Goal: Task Accomplishment & Management: Manage account settings

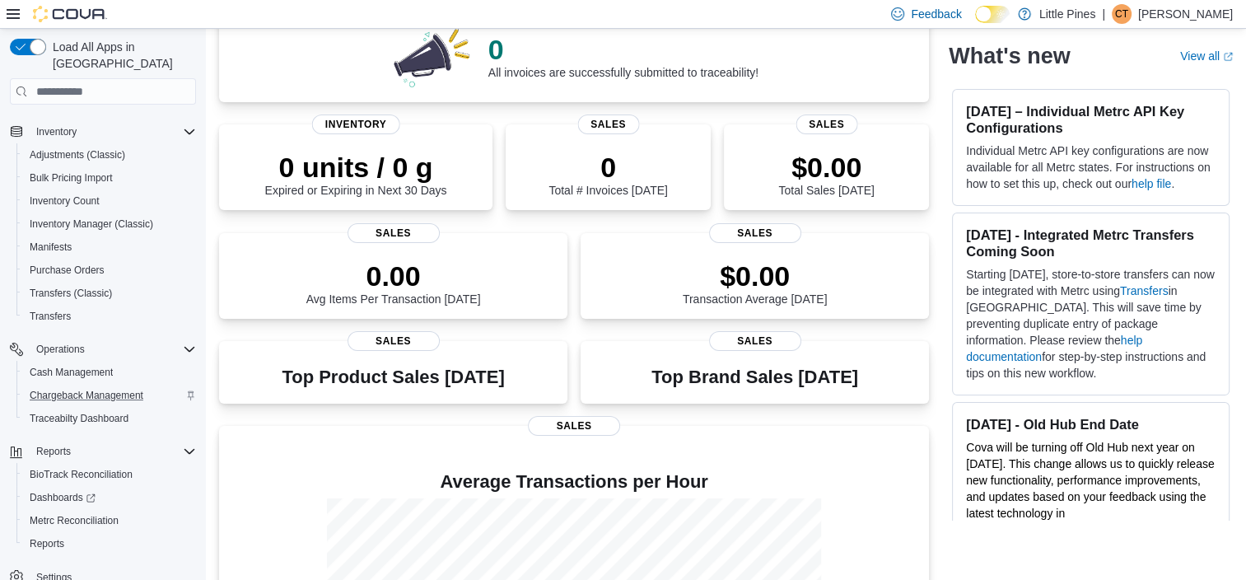
scroll to position [250, 0]
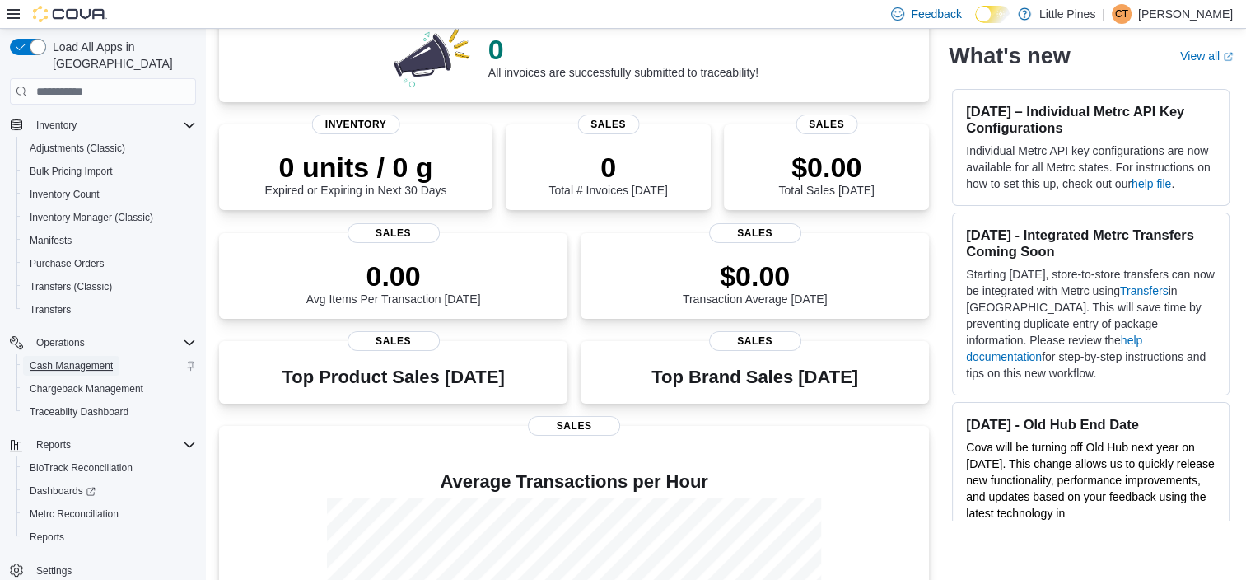
click at [102, 359] on span "Cash Management" at bounding box center [71, 365] width 83 height 13
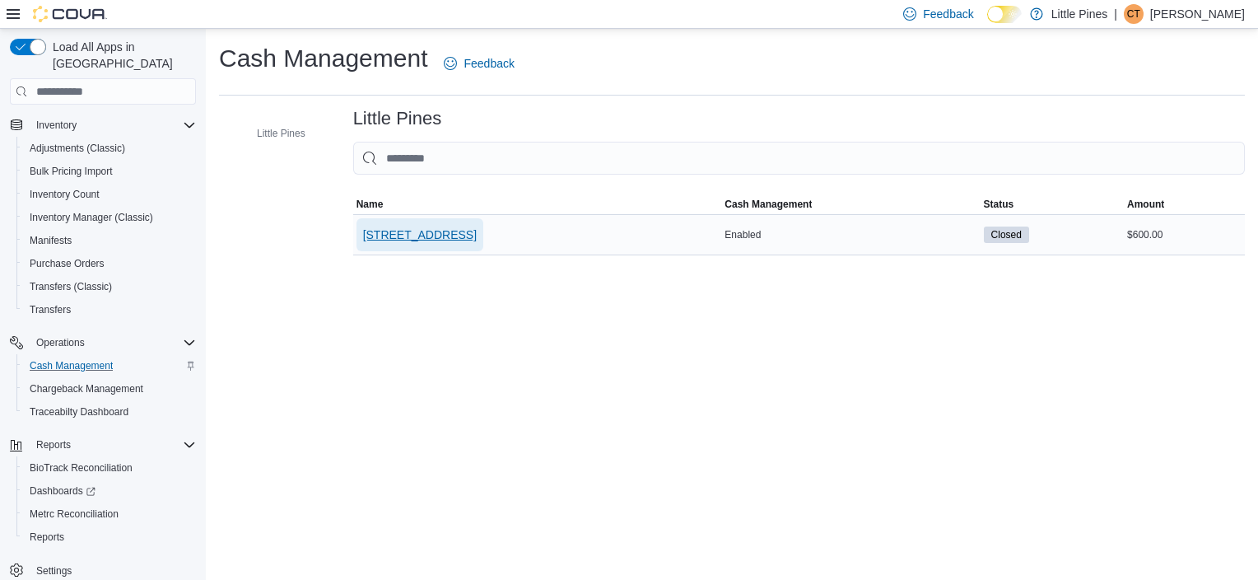
click at [441, 242] on span "585 Peace Pipe Rd #7" at bounding box center [420, 234] width 114 height 16
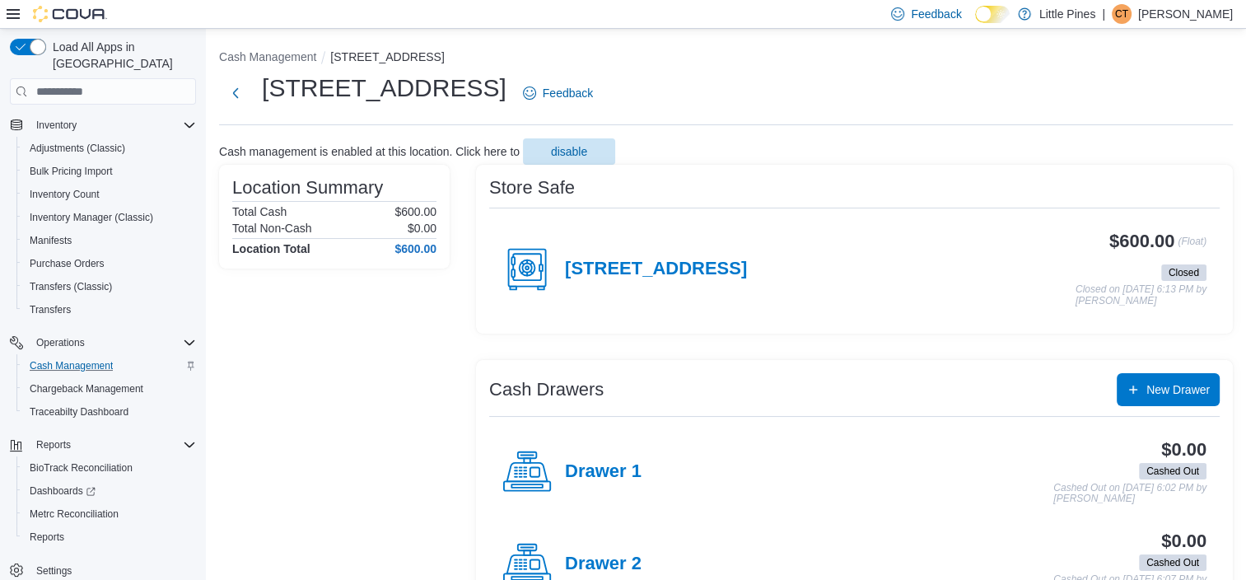
scroll to position [55, 0]
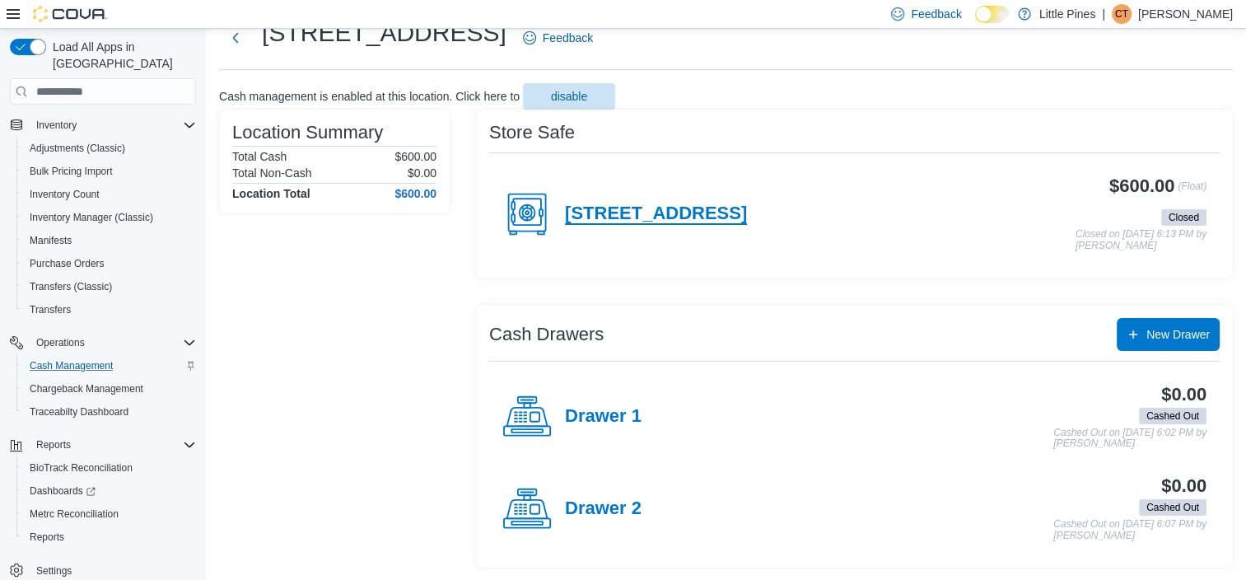
click at [654, 219] on h4 "585 Peace Pipe Rd #7" at bounding box center [656, 213] width 182 height 21
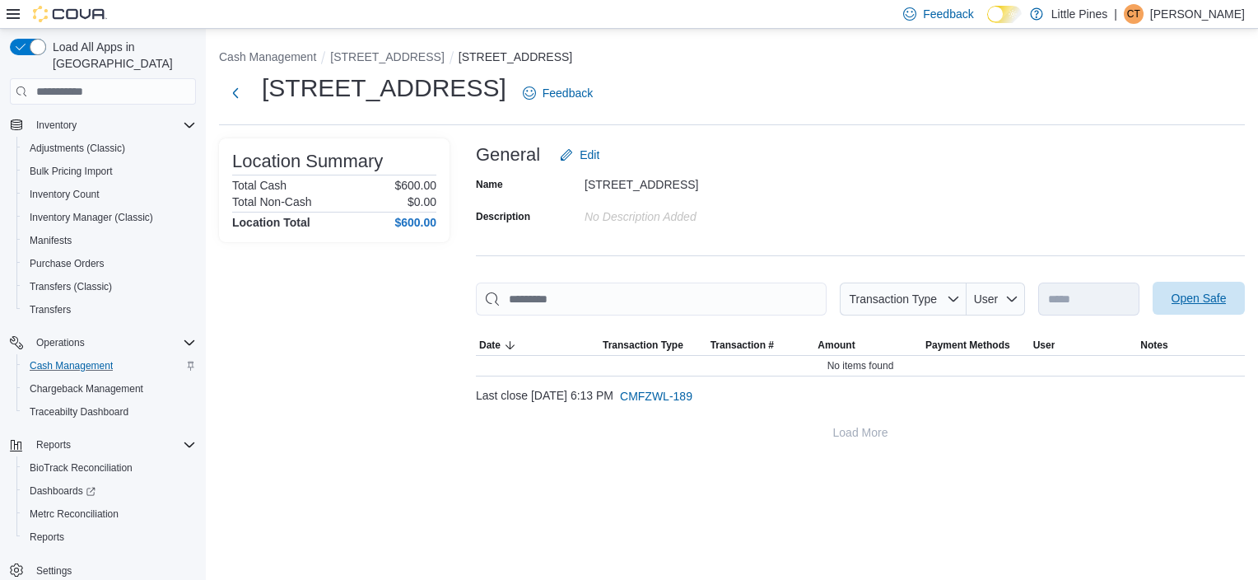
click at [1223, 304] on span "Open Safe" at bounding box center [1199, 298] width 55 height 16
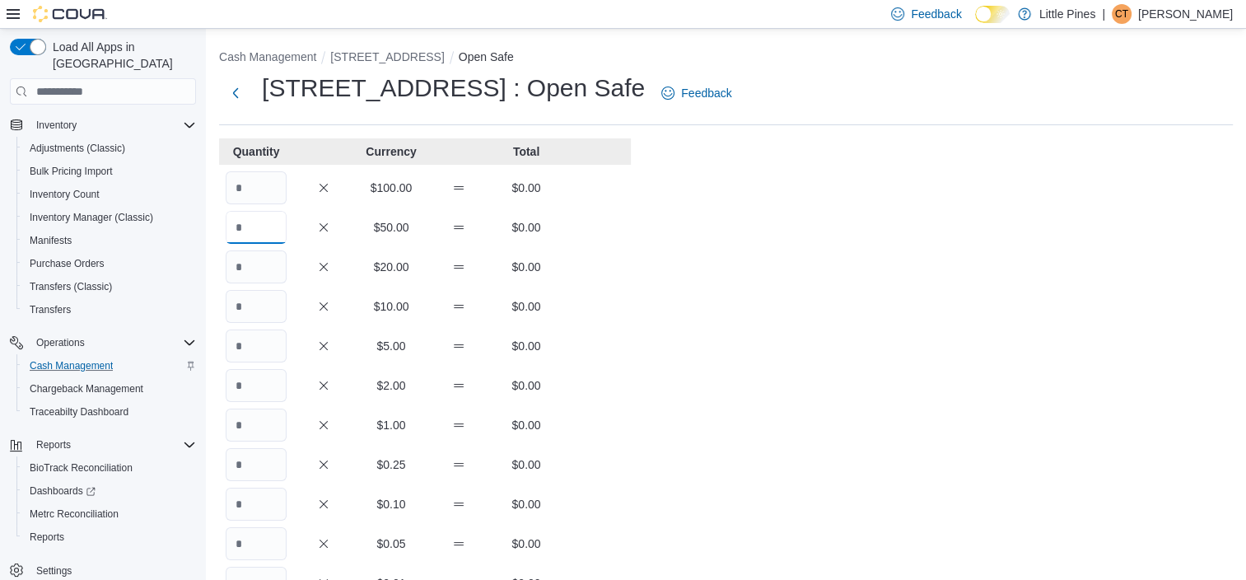
click at [257, 229] on input "Quantity" at bounding box center [256, 227] width 61 height 33
click at [255, 263] on input "Quantity" at bounding box center [256, 266] width 61 height 33
type input "**"
click at [240, 310] on input "Quantity" at bounding box center [256, 306] width 61 height 33
type input "*"
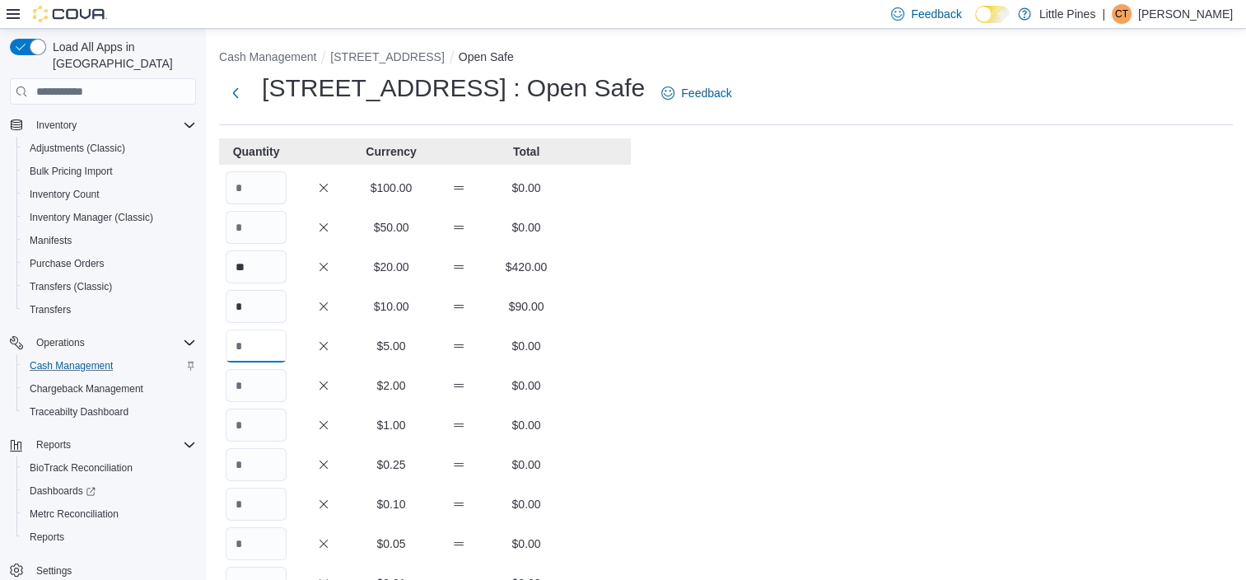
click at [263, 347] on input "Quantity" at bounding box center [256, 345] width 61 height 33
type input "*"
click at [247, 422] on input "Quantity" at bounding box center [256, 424] width 61 height 33
type input "**"
click at [246, 468] on input "Quantity" at bounding box center [256, 464] width 61 height 33
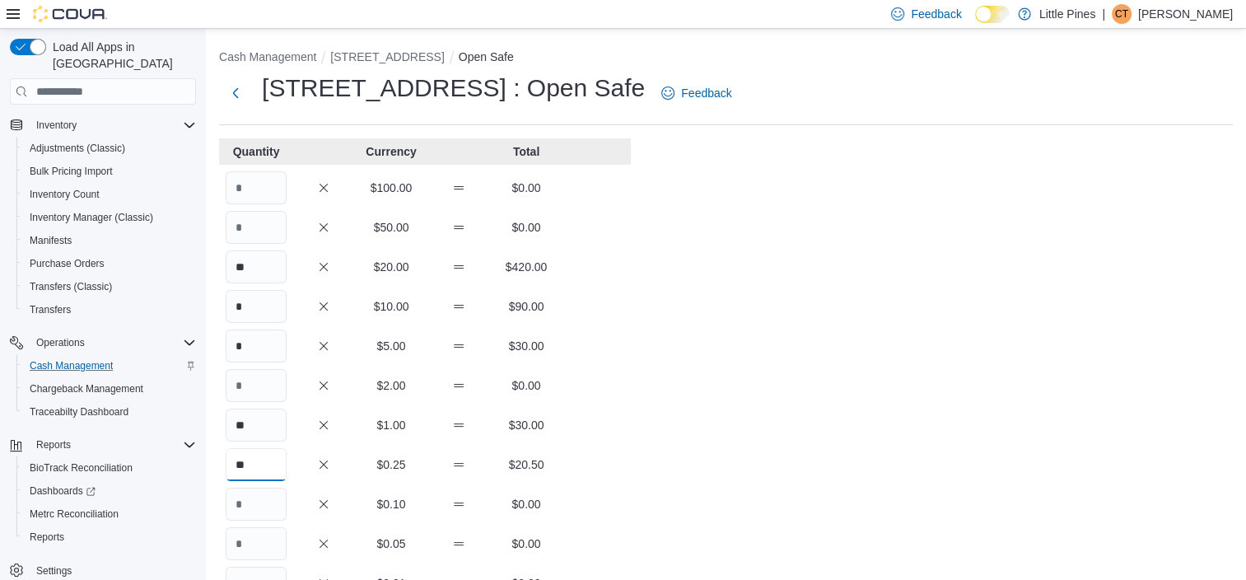
type input "**"
click at [251, 498] on input "Quantity" at bounding box center [256, 503] width 61 height 33
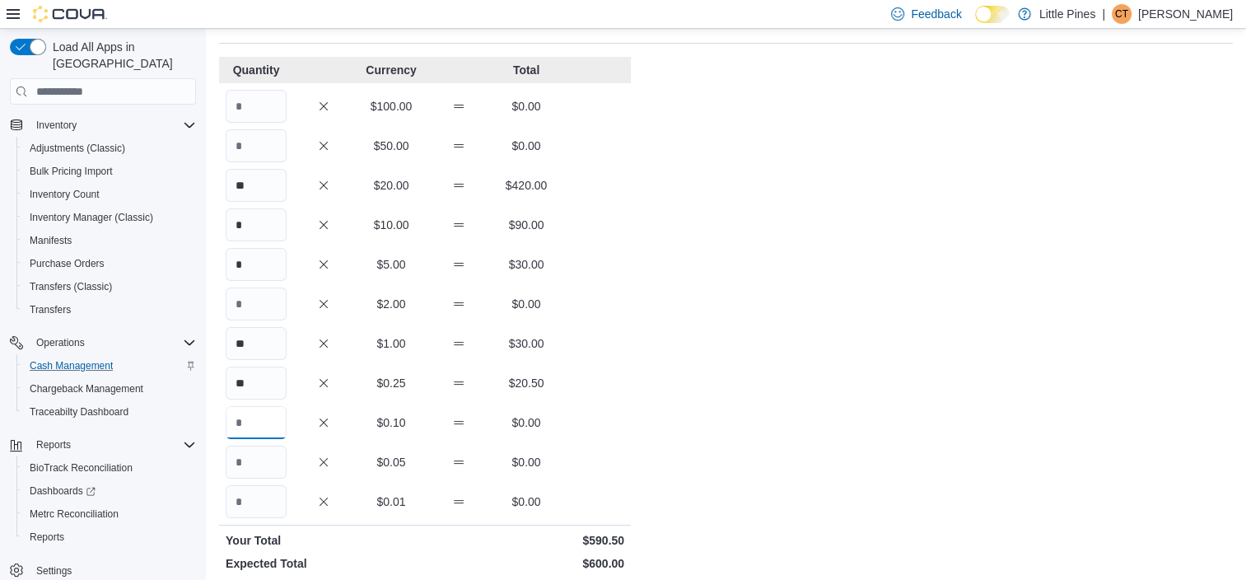
scroll to position [82, 0]
type input "**"
click at [273, 458] on input "Quantity" at bounding box center [256, 461] width 61 height 33
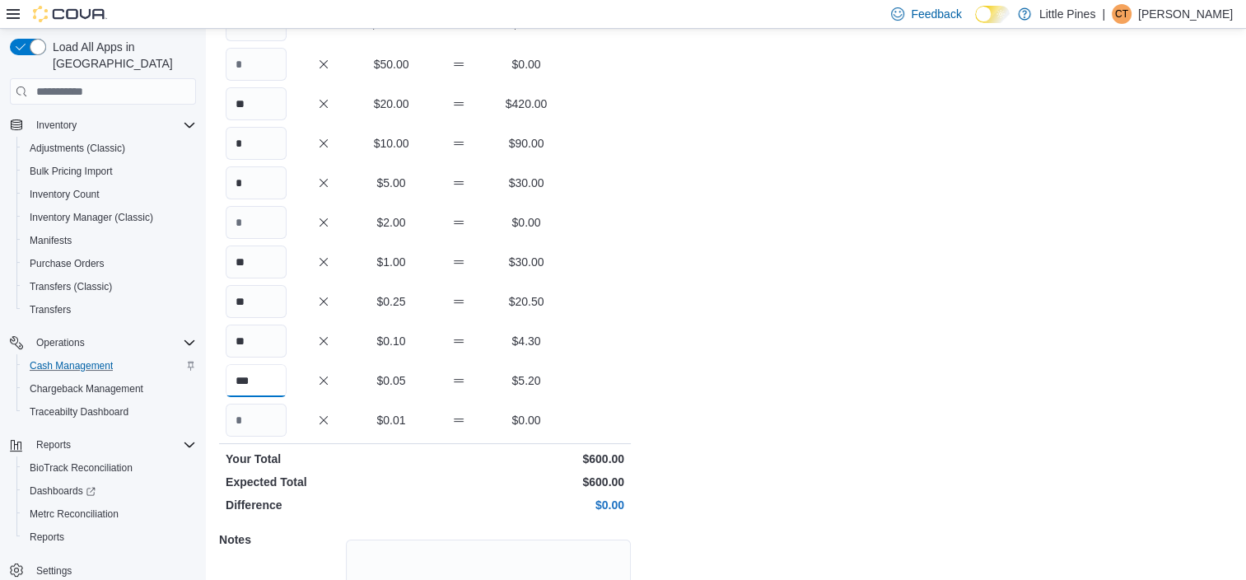
scroll to position [308, 0]
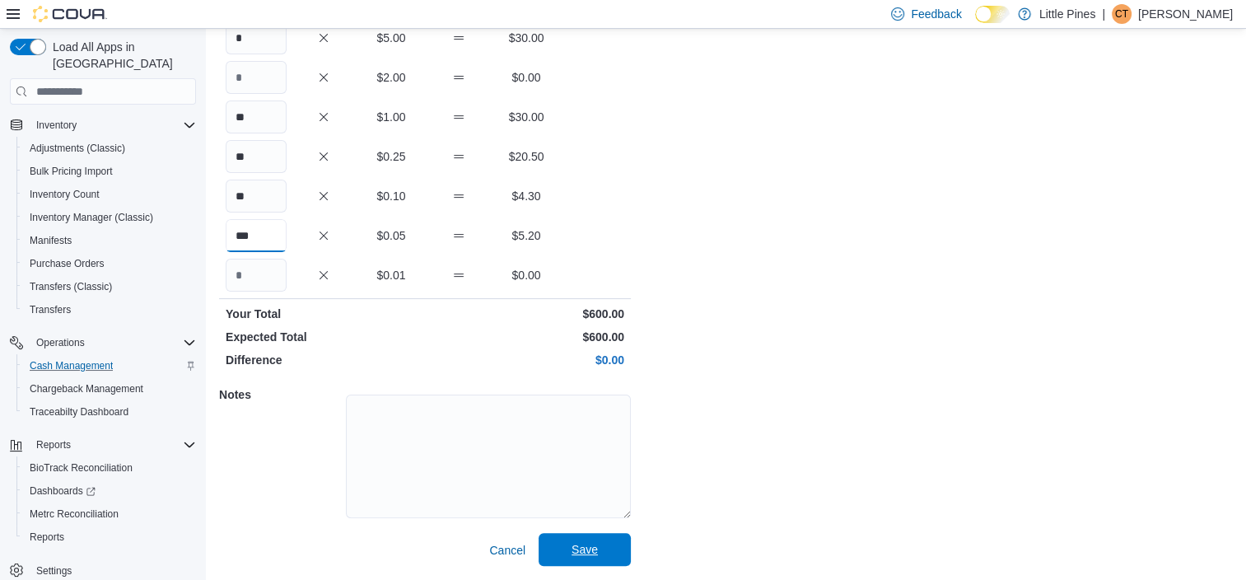
type input "***"
click at [606, 545] on span "Save" at bounding box center [584, 549] width 72 height 33
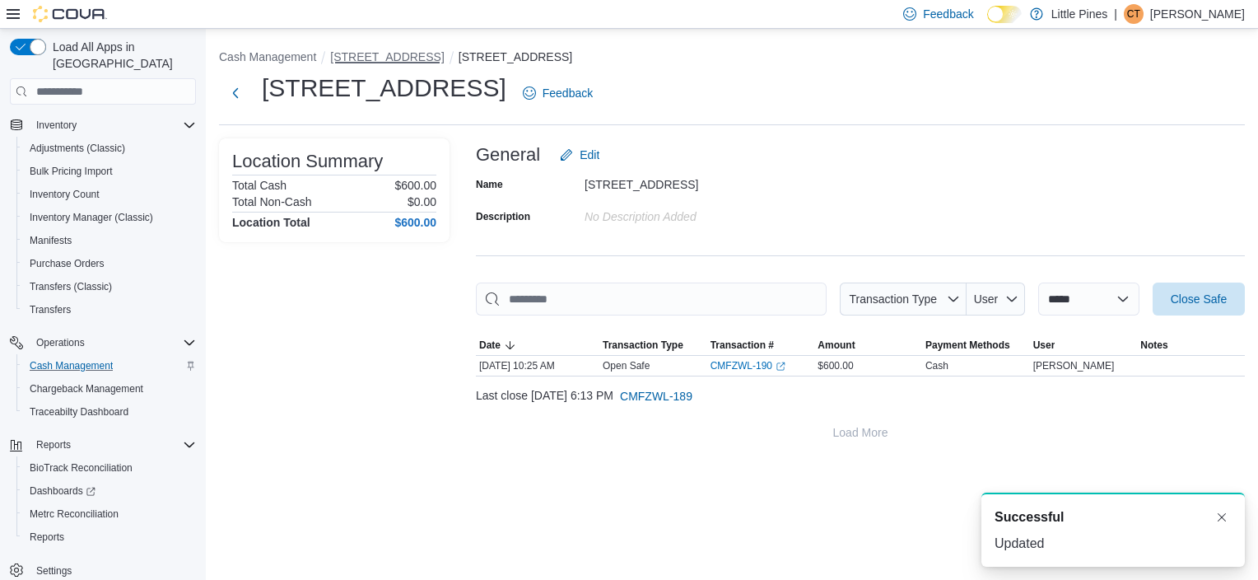
click at [390, 54] on button "585 Peace Pipe Rd #7" at bounding box center [387, 56] width 114 height 13
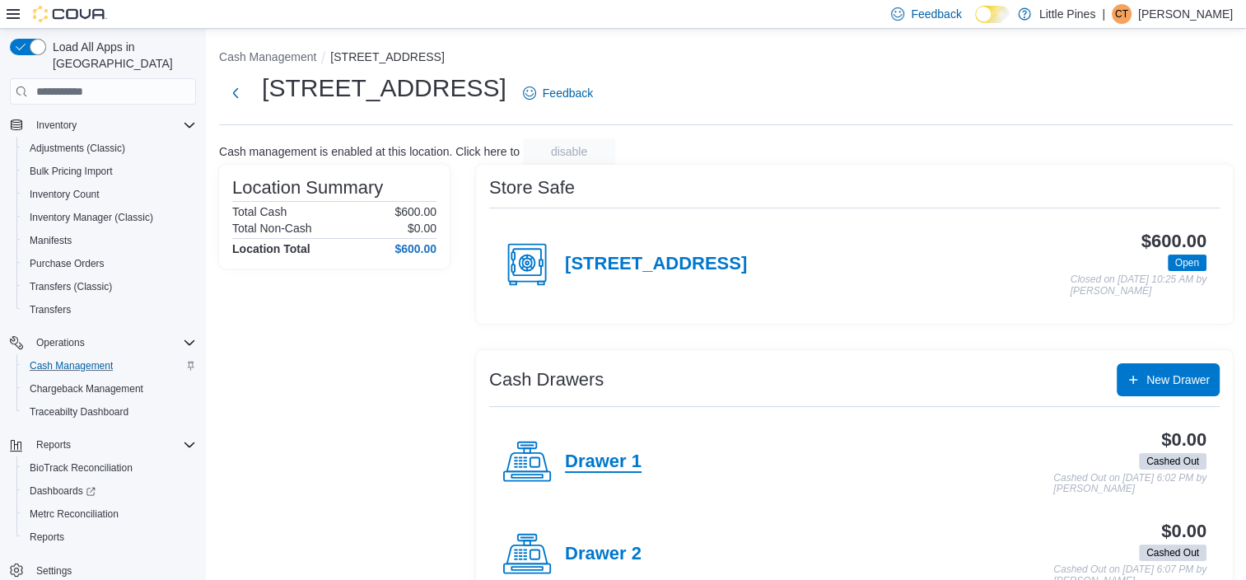
click at [581, 454] on h4 "Drawer 1" at bounding box center [603, 461] width 77 height 21
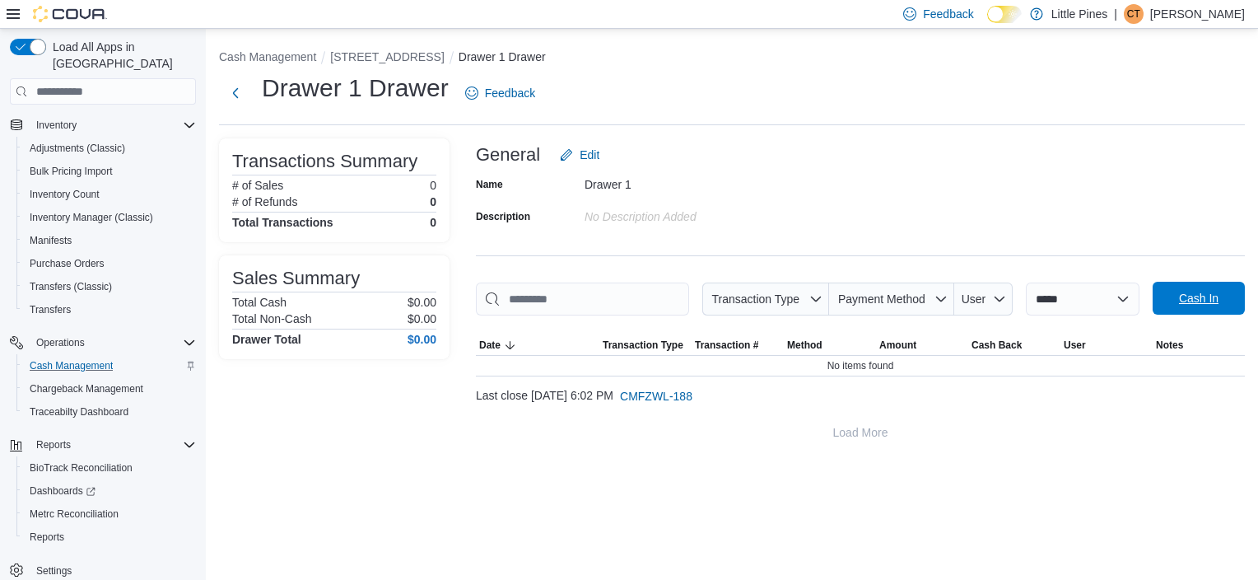
click at [1222, 291] on span "Cash In" at bounding box center [1198, 298] width 72 height 33
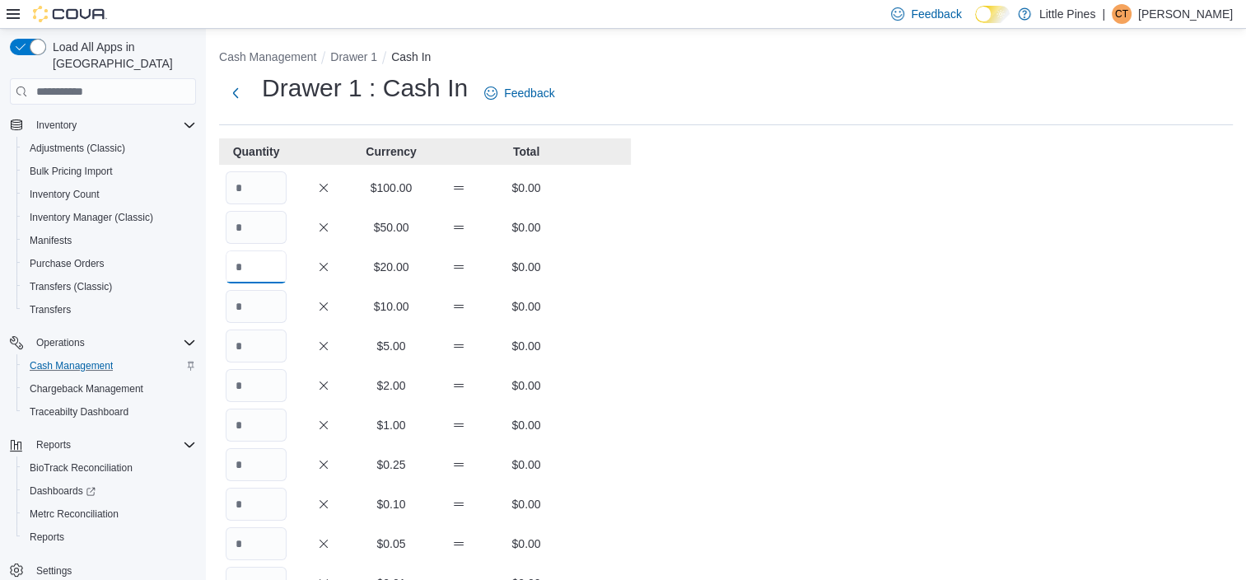
click at [271, 265] on input "Quantity" at bounding box center [256, 266] width 61 height 33
type input "*"
click at [249, 319] on input "Quantity" at bounding box center [256, 306] width 61 height 33
type input "*"
click at [274, 344] on input "Quantity" at bounding box center [256, 345] width 61 height 33
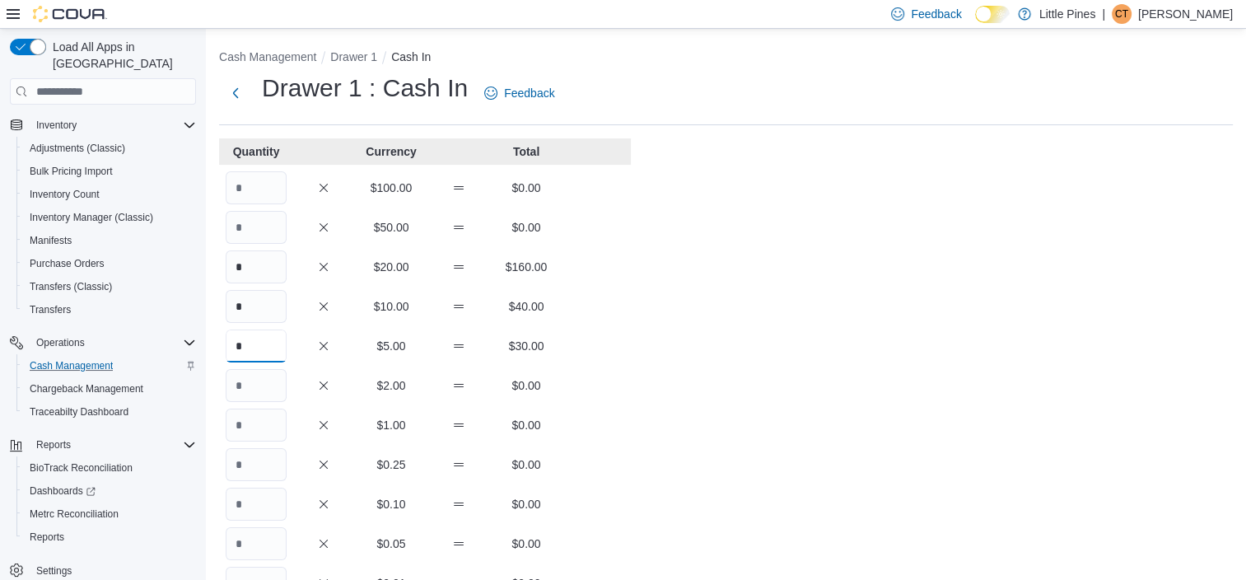
type input "*"
click at [254, 428] on input "Quantity" at bounding box center [256, 424] width 61 height 33
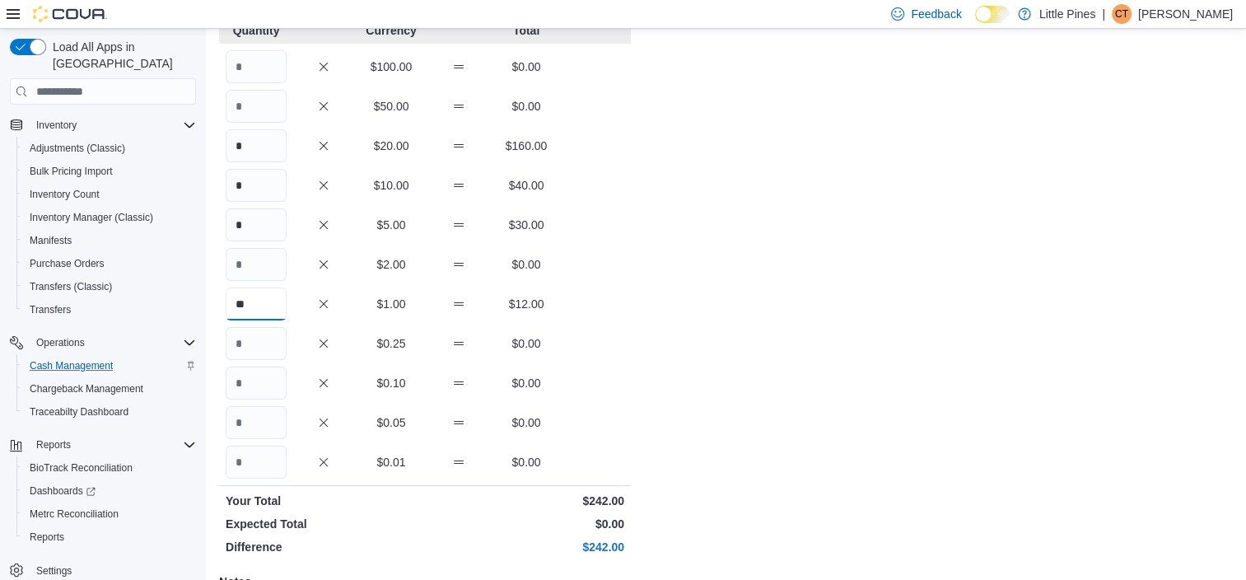
scroll to position [165, 0]
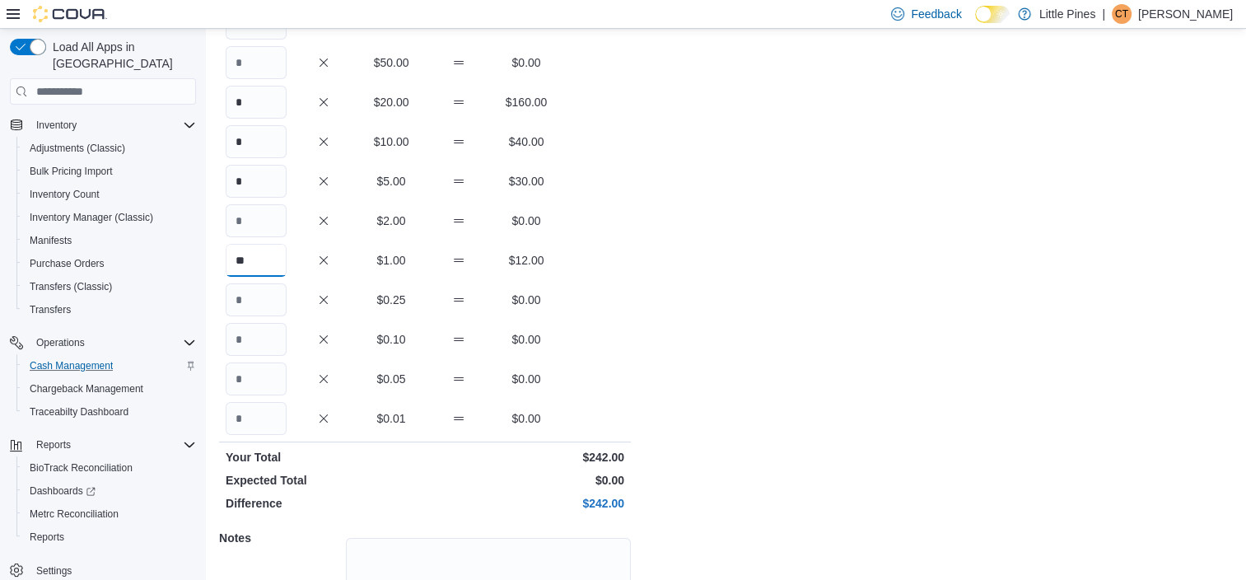
type input "**"
click at [270, 342] on input "Quantity" at bounding box center [256, 339] width 61 height 33
type input "**"
click at [284, 375] on input "Quantity" at bounding box center [256, 378] width 61 height 33
type input "*"
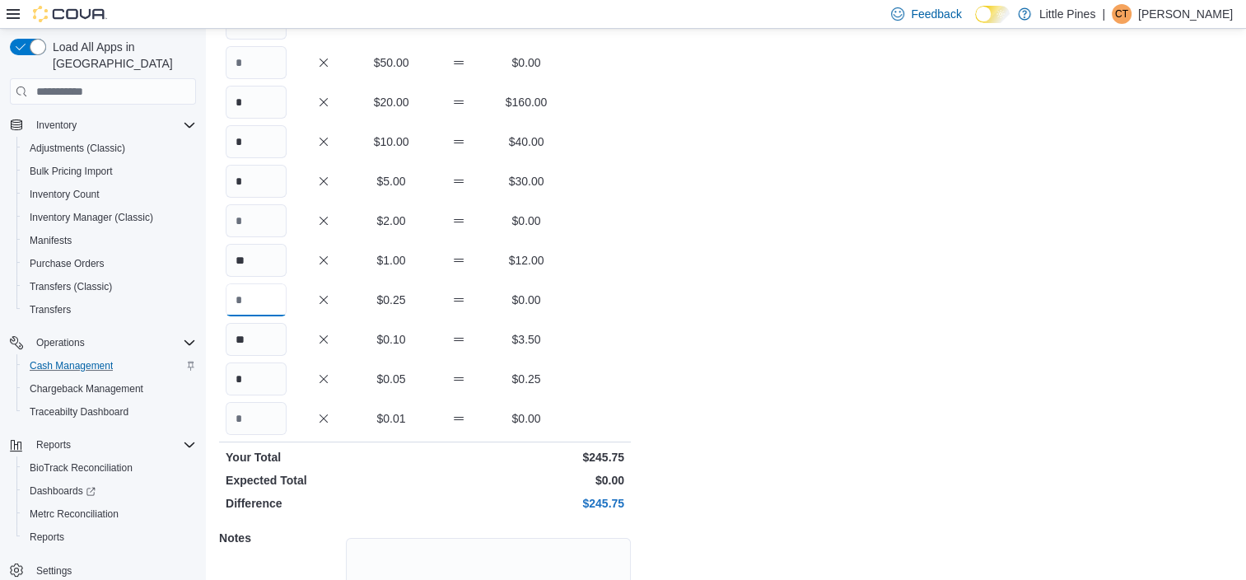
click at [261, 303] on input "Quantity" at bounding box center [256, 299] width 61 height 33
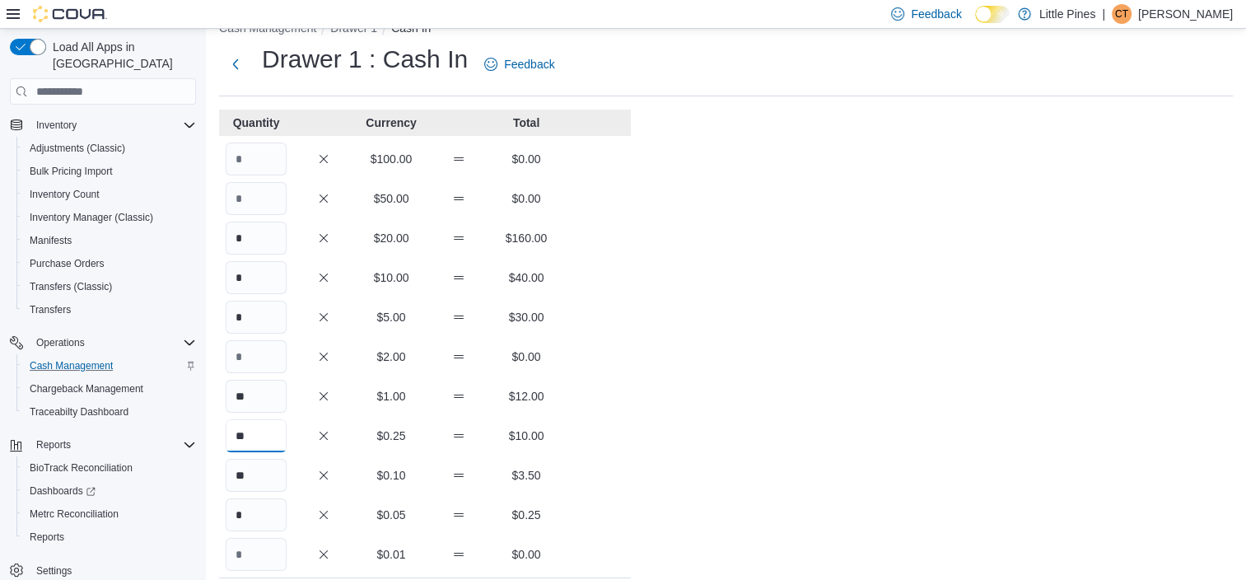
scroll to position [0, 0]
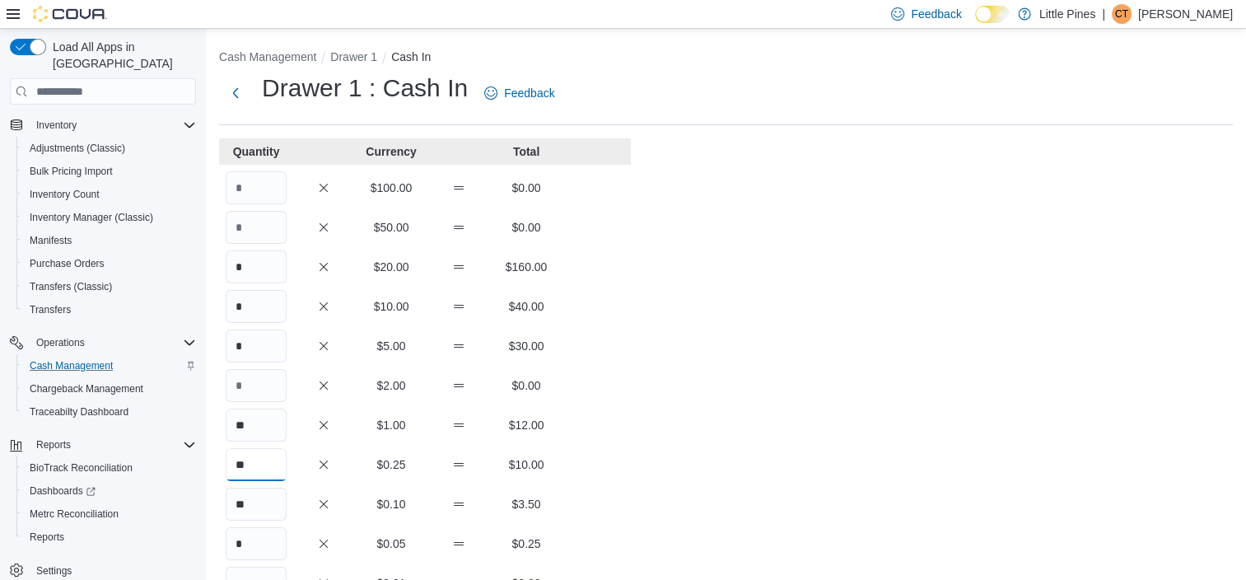
type input "**"
click at [248, 264] on input "*" at bounding box center [256, 266] width 61 height 33
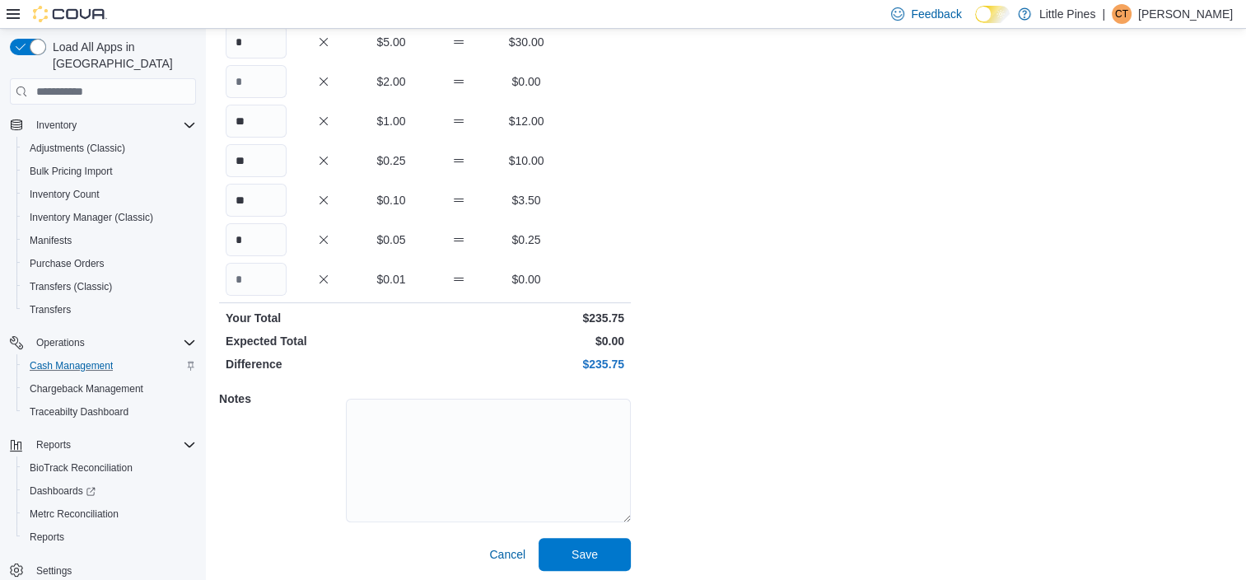
scroll to position [308, 0]
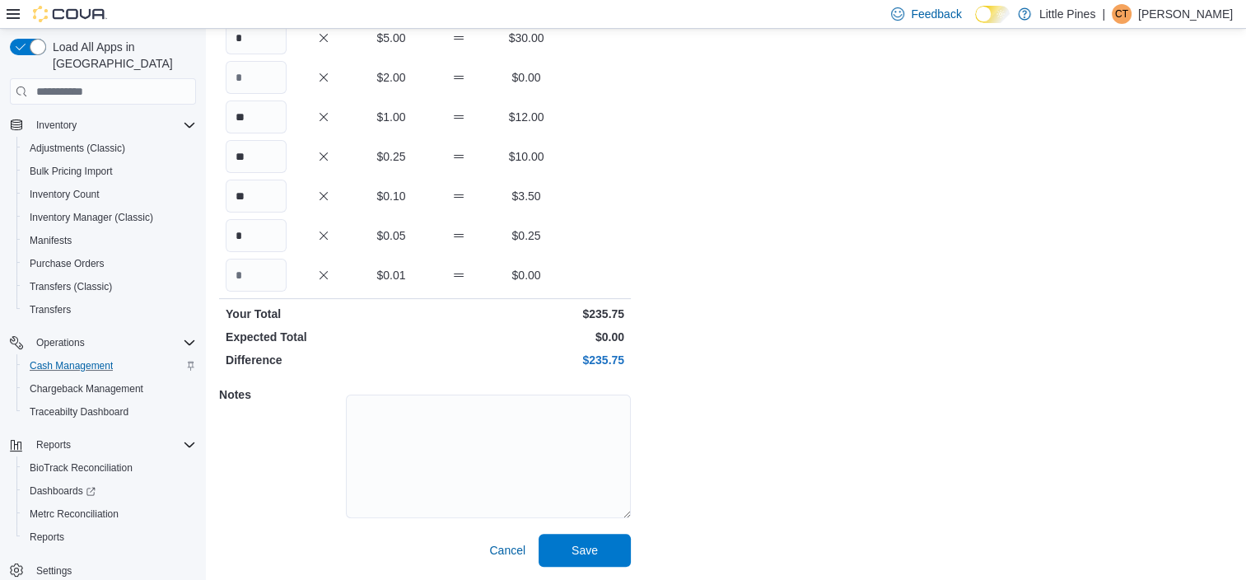
type input "*"
click at [253, 158] on input "**" at bounding box center [256, 156] width 61 height 33
type input "**"
click at [589, 546] on span "Save" at bounding box center [584, 549] width 26 height 16
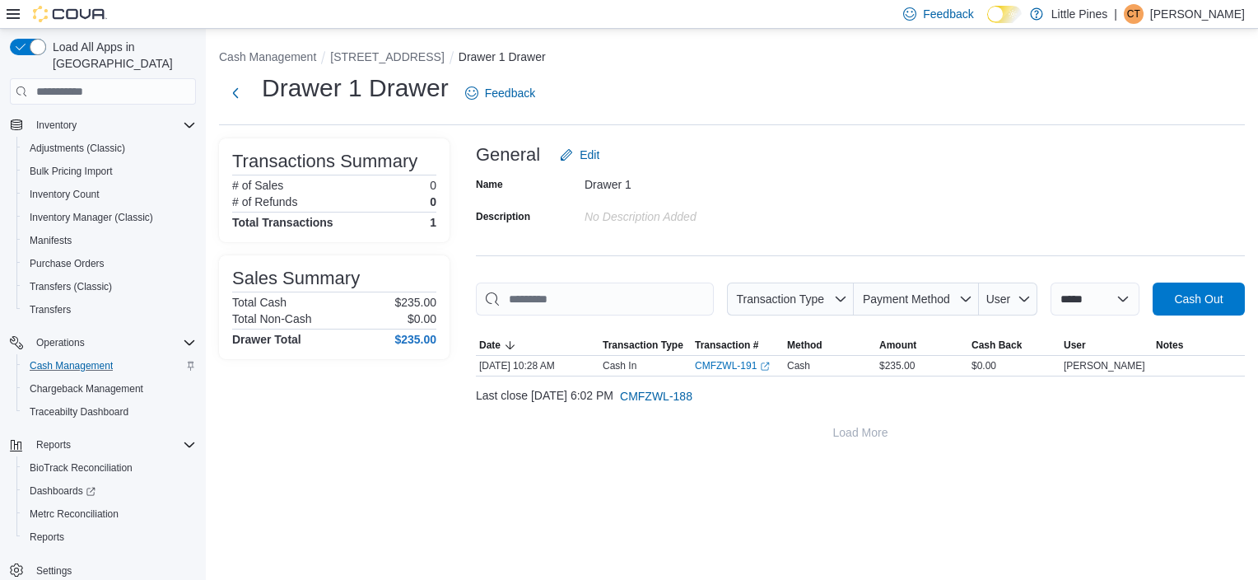
click at [762, 175] on div "Drawer 1" at bounding box center [695, 181] width 221 height 20
drag, startPoint x: 363, startPoint y: 50, endPoint x: 386, endPoint y: 48, distance: 23.2
click at [363, 50] on button "585 Peace Pipe Rd #7" at bounding box center [387, 56] width 114 height 13
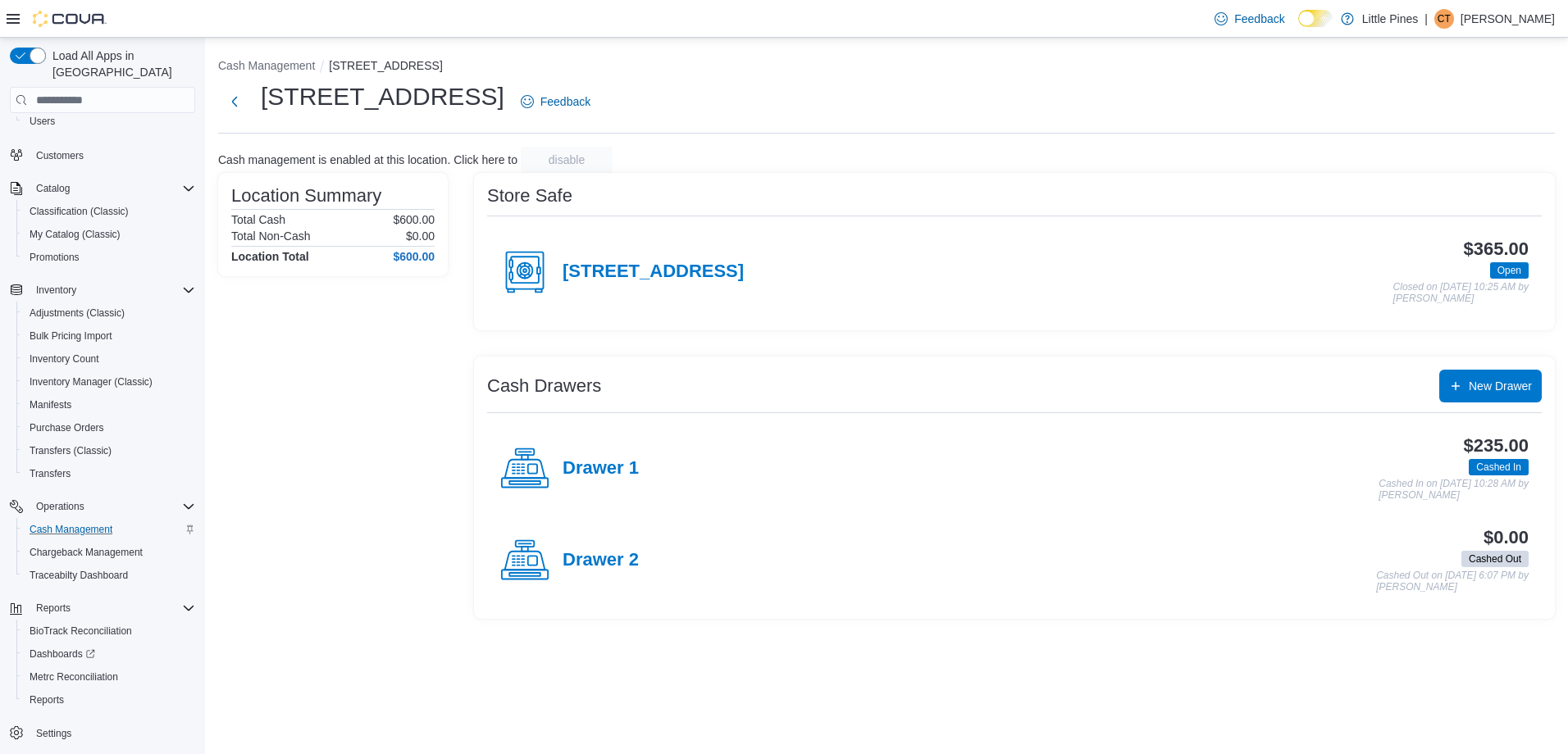
scroll to position [93, 0]
click at [58, 577] on span "Reports" at bounding box center [47, 700] width 35 height 13
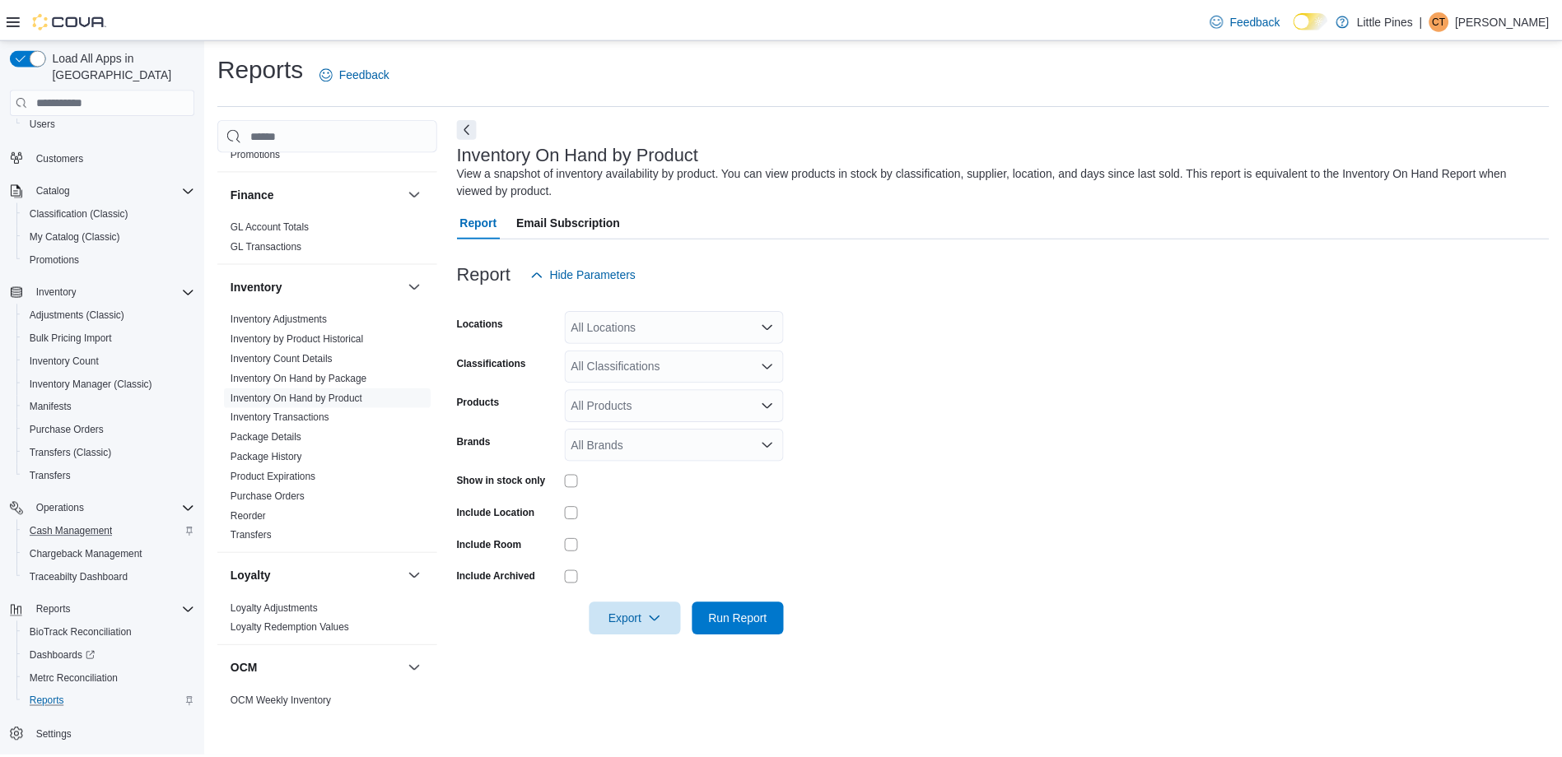
scroll to position [741, 0]
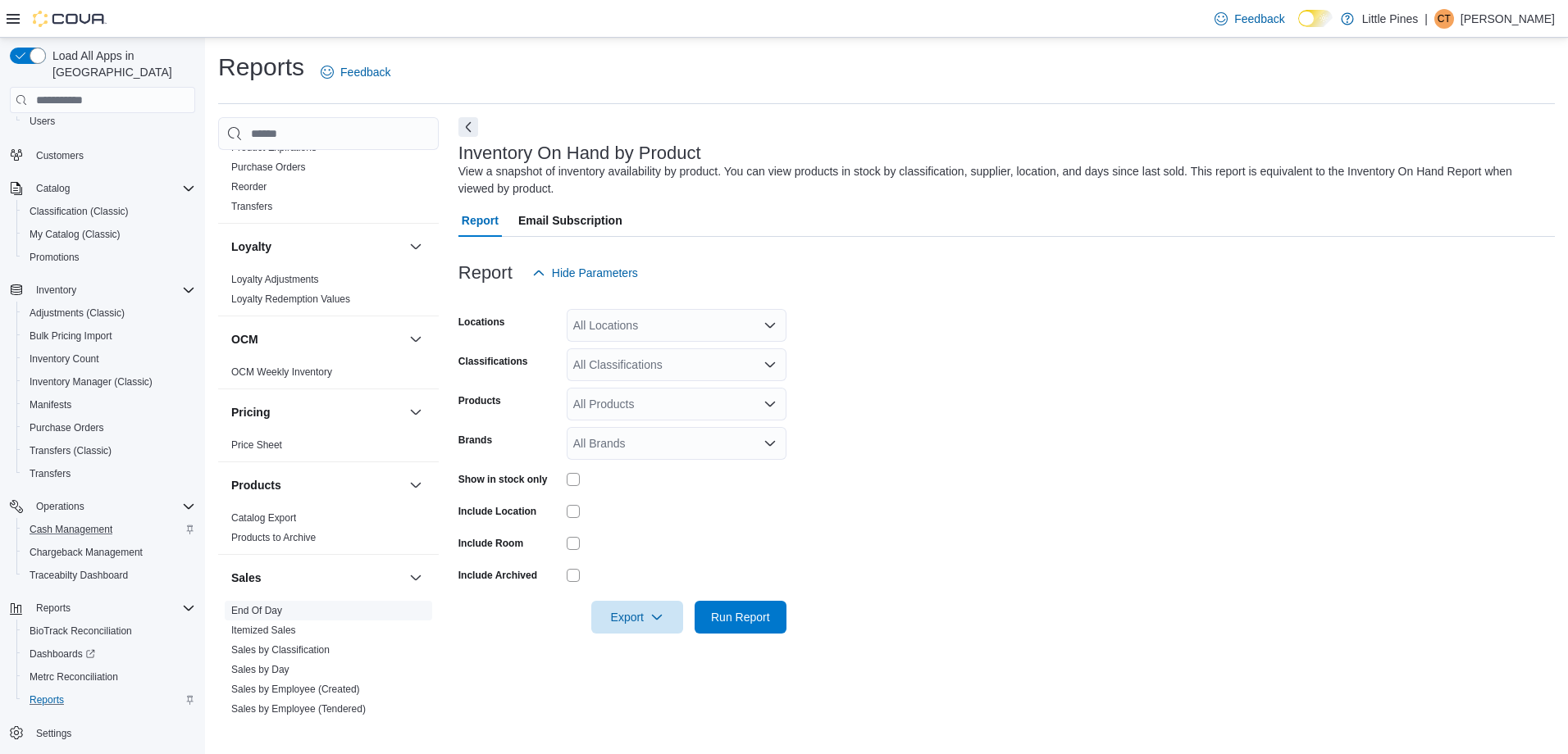
click at [286, 577] on span "End Of Day" at bounding box center [329, 611] width 207 height 20
click at [253, 577] on link "End Of Day" at bounding box center [256, 612] width 51 height 12
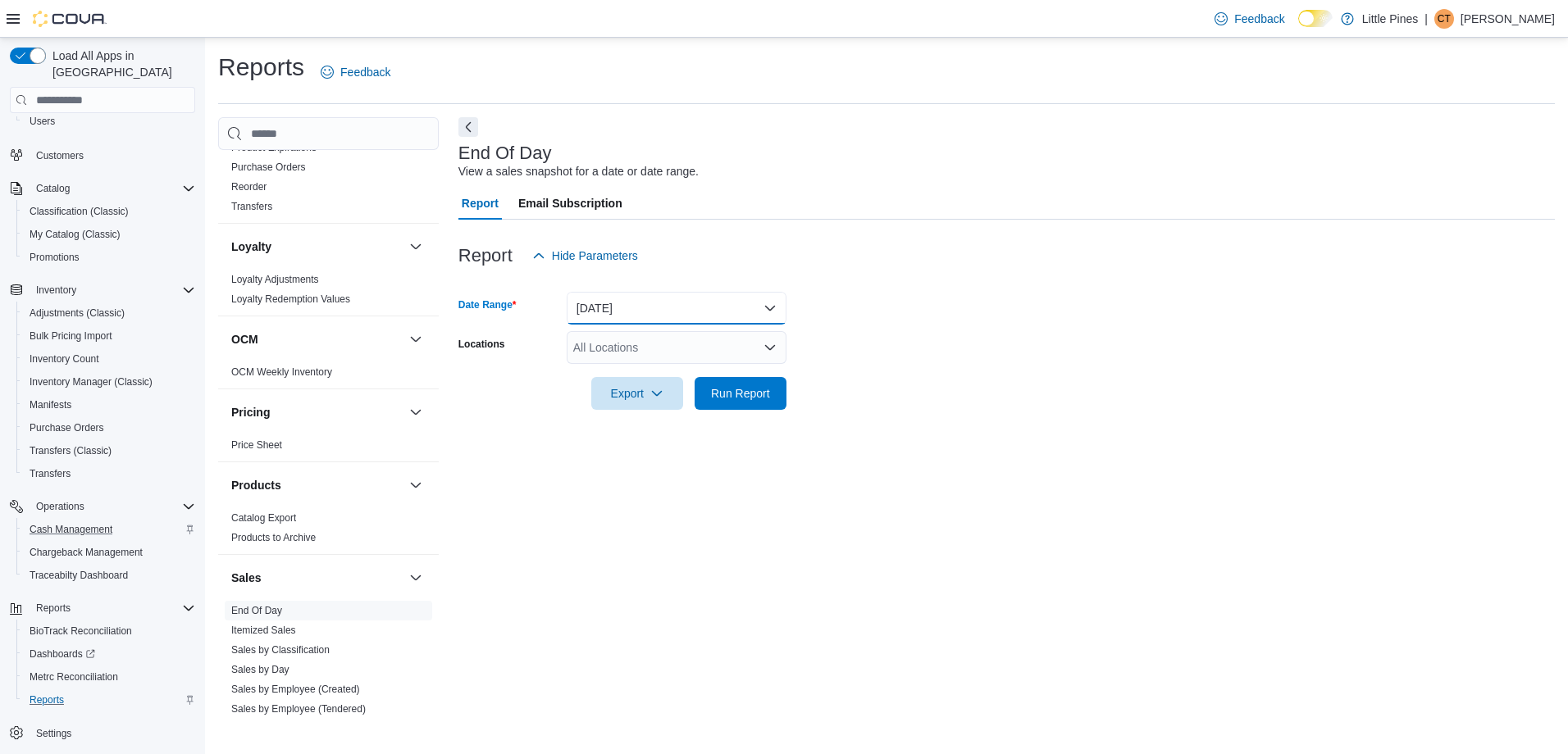
click at [780, 301] on button "Today" at bounding box center [676, 308] width 220 height 33
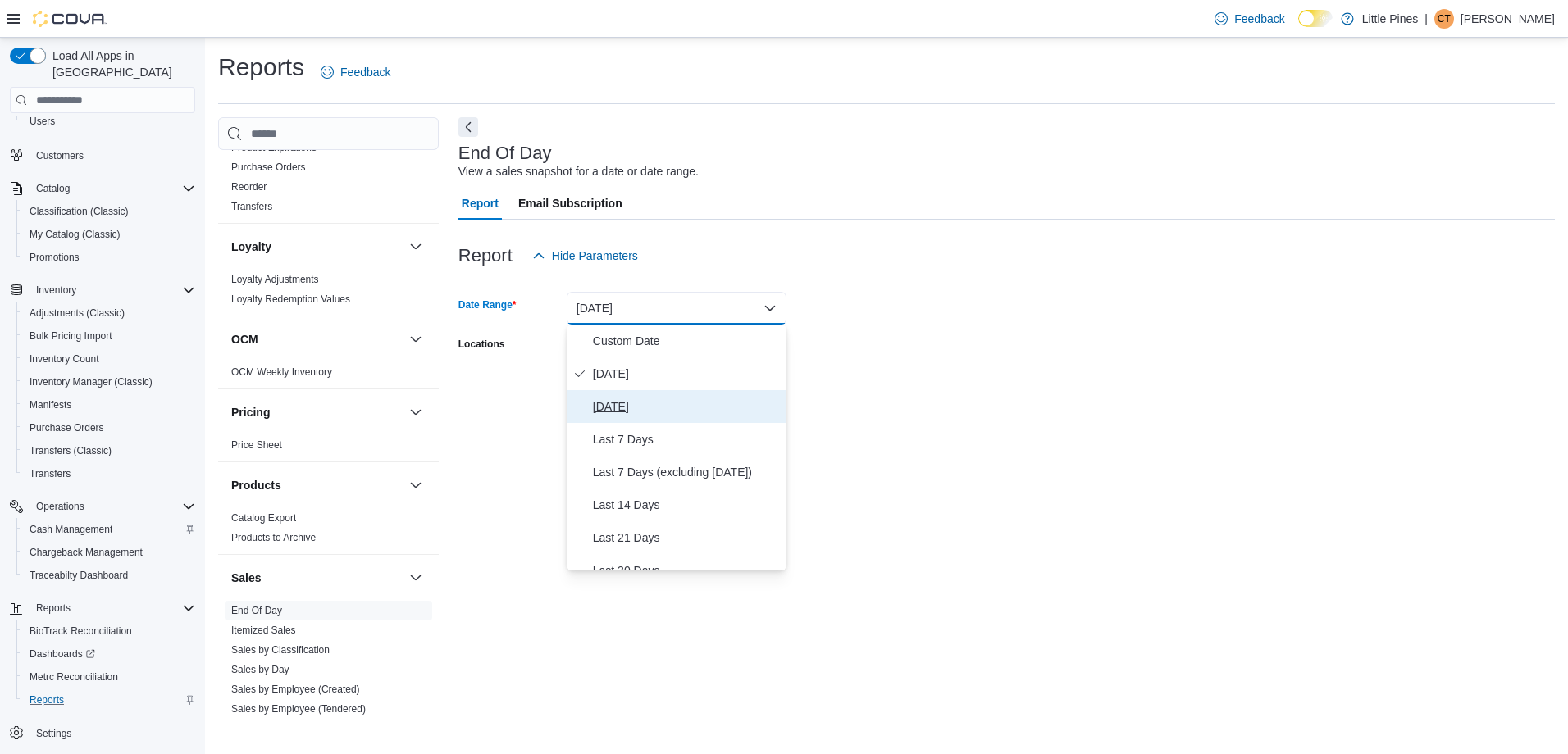
click at [655, 396] on button "Yesterday" at bounding box center [676, 406] width 220 height 33
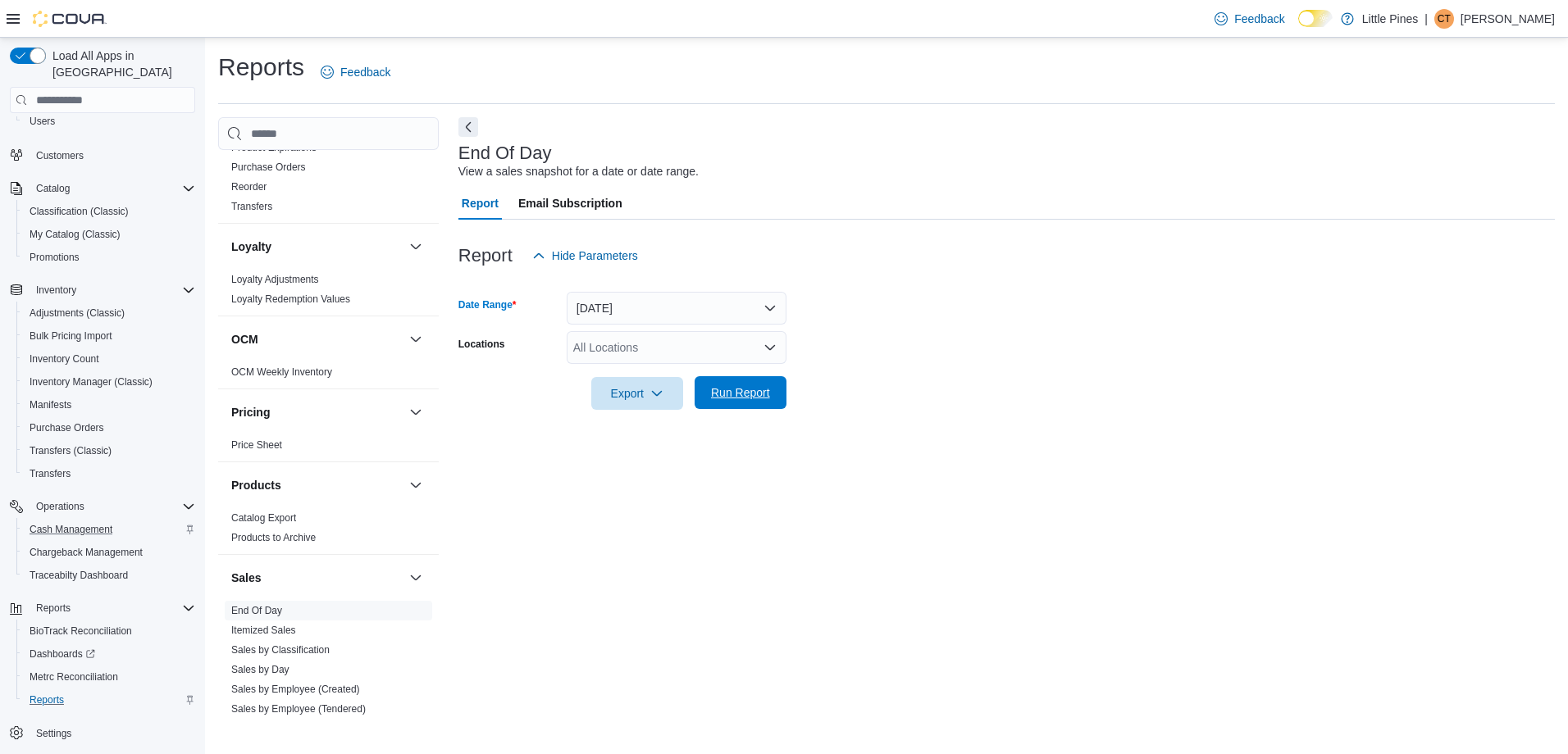
click at [773, 391] on span "Run Report" at bounding box center [740, 392] width 72 height 33
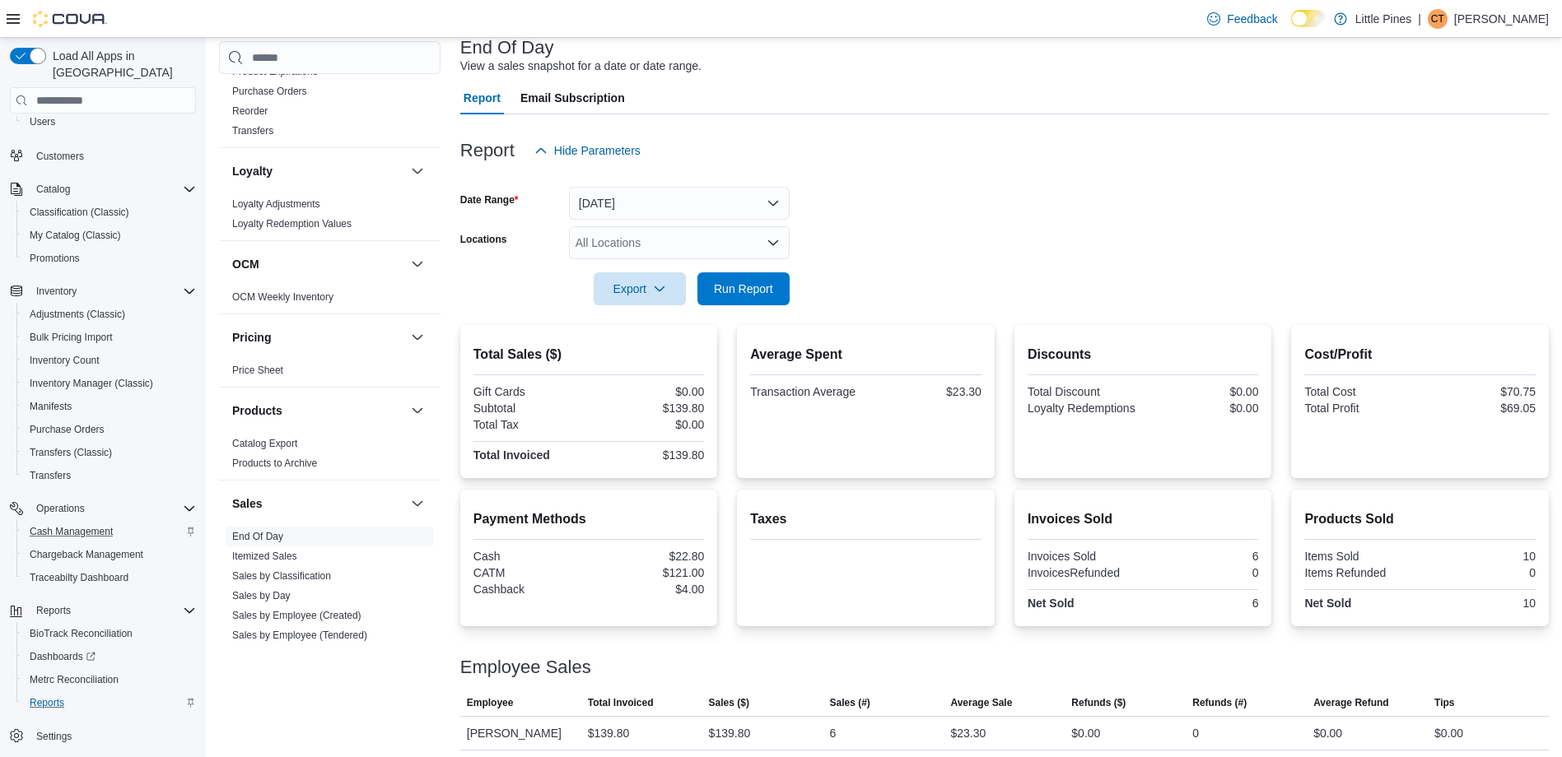
scroll to position [113, 0]
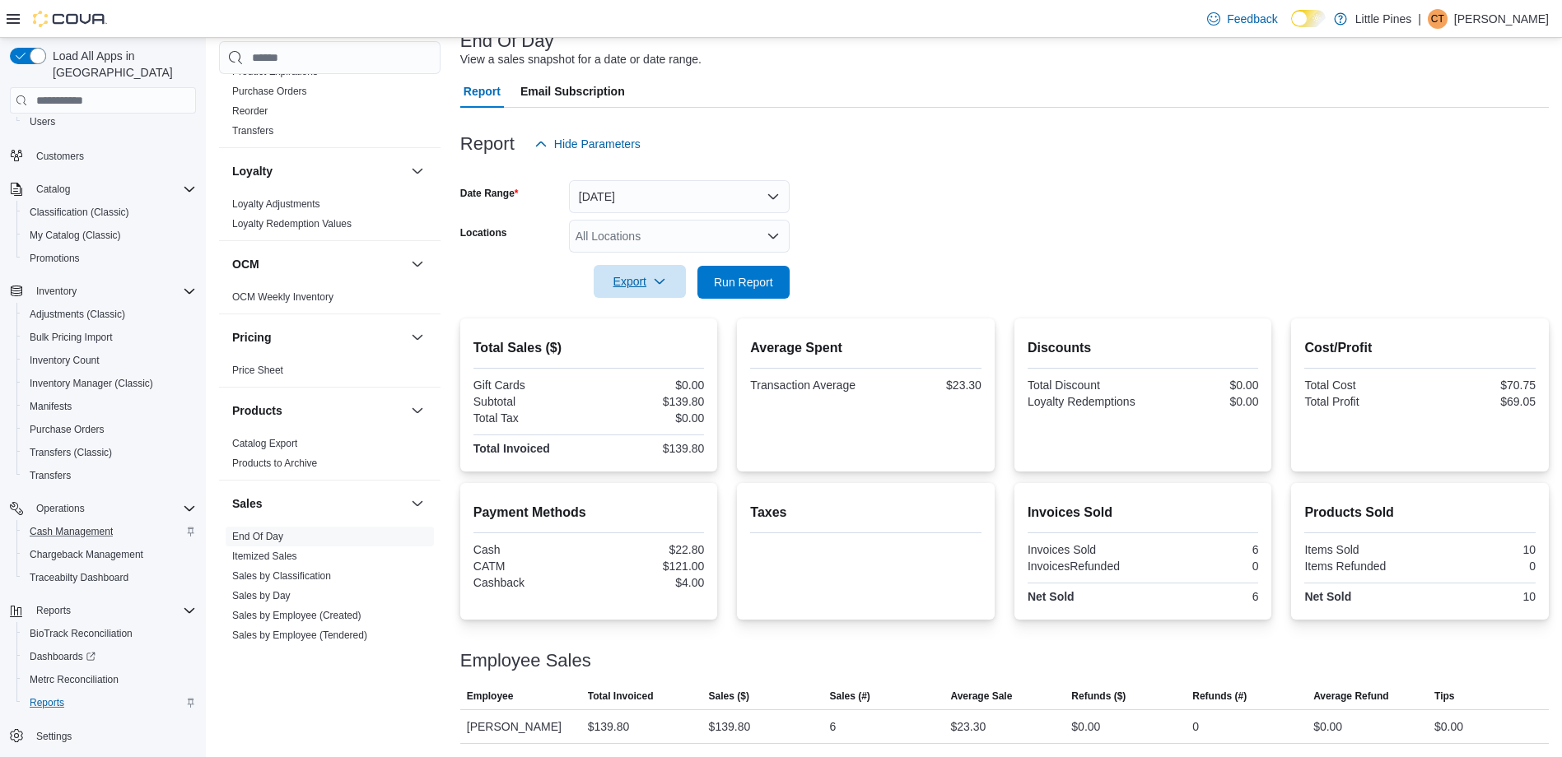
click at [644, 286] on span "Export" at bounding box center [639, 281] width 72 height 33
click at [653, 345] on span "Export to Pdf" at bounding box center [642, 348] width 74 height 13
